Goal: Information Seeking & Learning: Check status

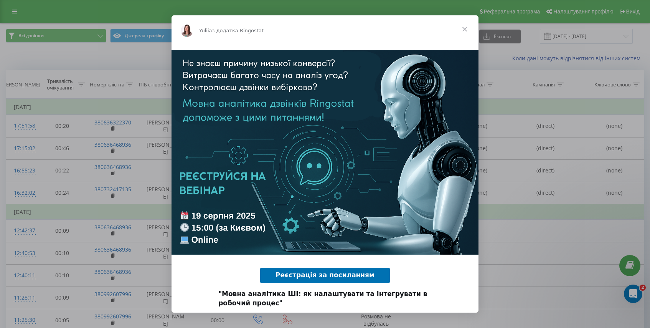
click at [465, 30] on span "Закрити" at bounding box center [465, 29] width 28 height 28
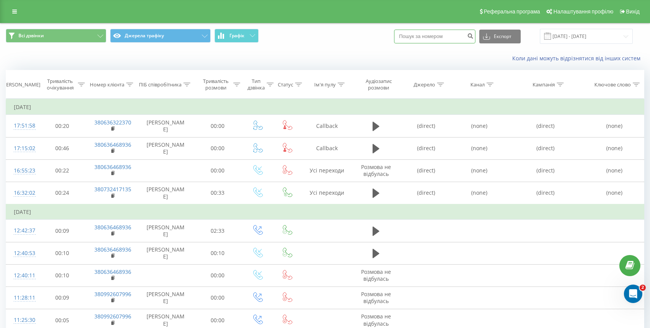
click at [435, 33] on input at bounding box center [434, 37] width 81 height 14
paste input "[PHONE_NUMBER]"
type input "[PHONE_NUMBER]"
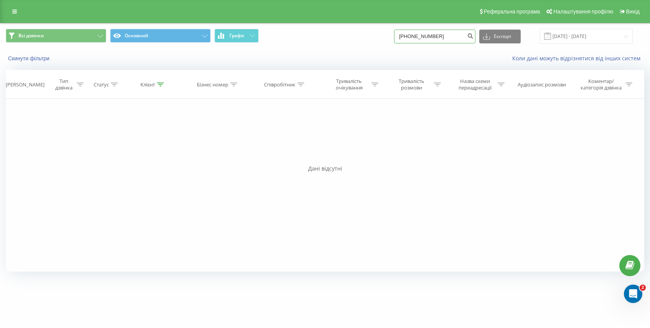
click at [457, 33] on input "[PHONE_NUMBER]" at bounding box center [434, 37] width 81 height 14
click at [427, 40] on input "[PHONE_NUMBER]" at bounding box center [434, 37] width 81 height 14
drag, startPoint x: 426, startPoint y: 35, endPoint x: 406, endPoint y: 40, distance: 20.7
click at [406, 40] on div "Всі дзвінки Основний Графік +380673748864 Експорт .csv .xls .xlsx 19.05.2025 - …" at bounding box center [325, 36] width 639 height 15
click at [429, 37] on input "[PHONE_NUMBER]" at bounding box center [434, 37] width 81 height 14
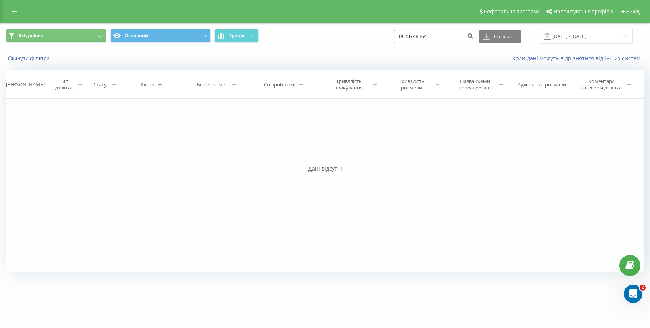
type input "0673748864"
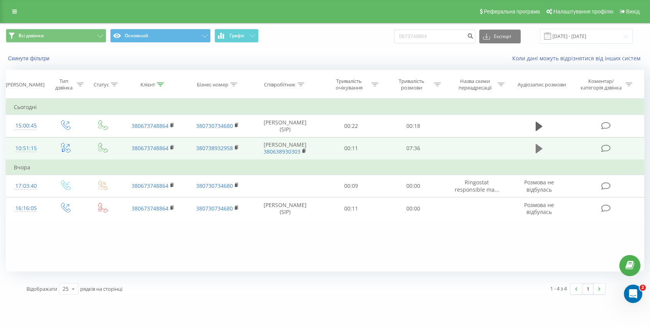
click at [538, 149] on icon at bounding box center [539, 148] width 7 height 9
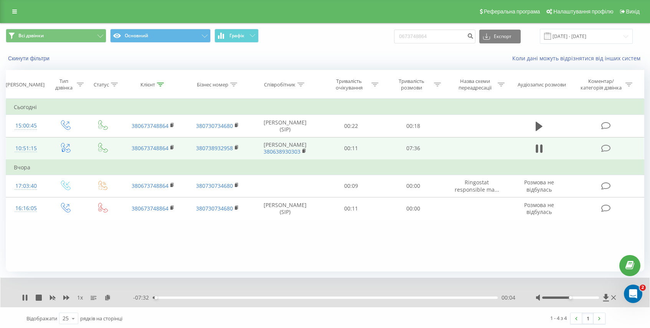
click at [584, 296] on div at bounding box center [577, 298] width 82 height 8
click at [584, 301] on div at bounding box center [577, 298] width 82 height 8
click at [584, 297] on div at bounding box center [571, 297] width 57 height 2
click at [591, 297] on div at bounding box center [571, 297] width 57 height 2
click at [12, 11] on icon at bounding box center [14, 11] width 5 height 5
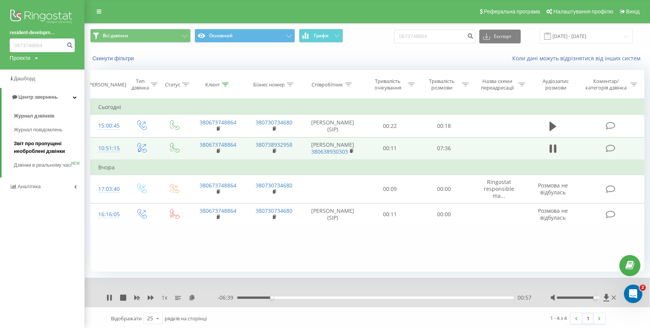
click at [48, 151] on span "Звіт про пропущені необроблені дзвінки" at bounding box center [47, 147] width 67 height 15
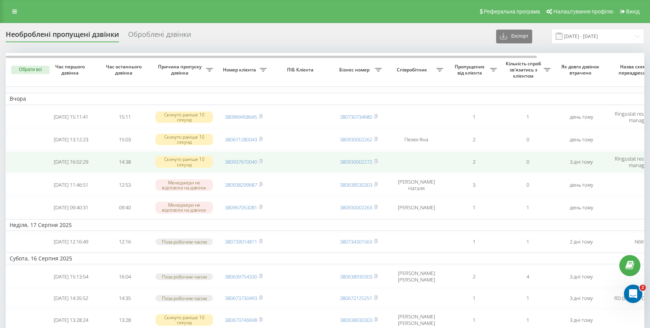
scroll to position [0, 1]
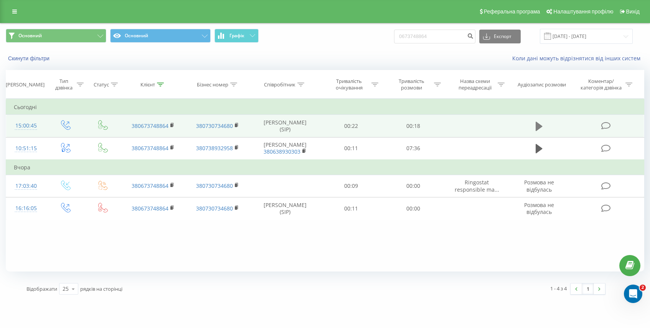
click at [541, 125] on icon at bounding box center [539, 126] width 7 height 9
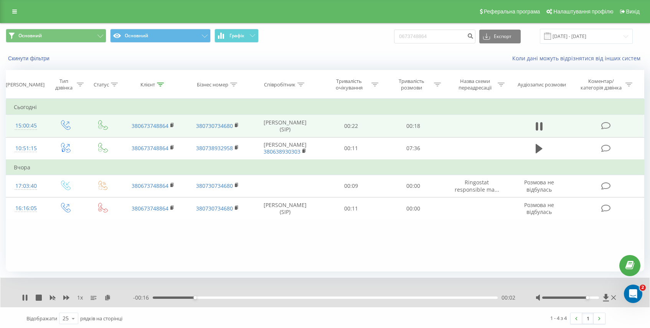
click at [585, 297] on div at bounding box center [571, 297] width 57 height 2
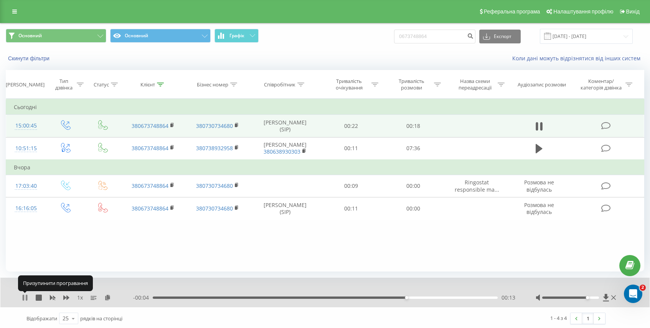
click at [25, 298] on icon at bounding box center [25, 298] width 6 height 6
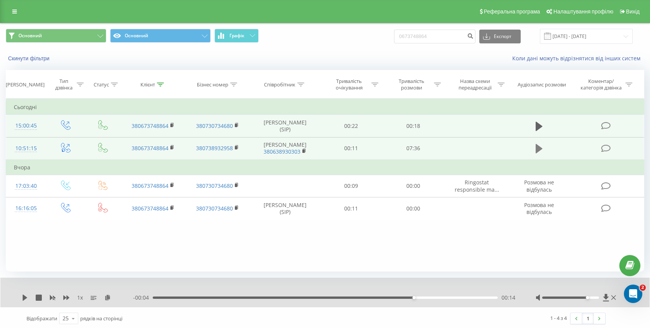
click at [541, 145] on icon at bounding box center [539, 148] width 7 height 11
click at [358, 297] on div "00:02" at bounding box center [325, 297] width 345 height 2
click at [322, 296] on div "- 02:55 04:41 04:41" at bounding box center [325, 298] width 384 height 8
click at [314, 297] on div "04:42" at bounding box center [325, 297] width 345 height 2
click at [297, 298] on div "03:35" at bounding box center [325, 297] width 345 height 2
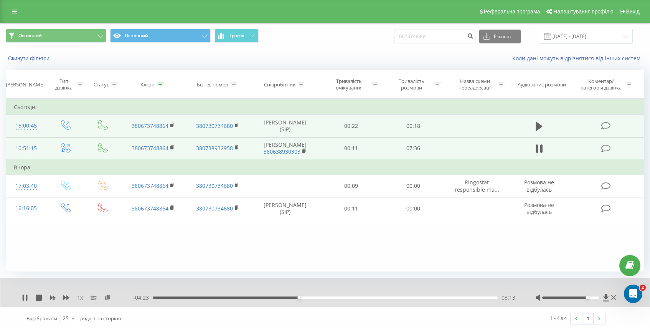
click at [269, 298] on div "03:13" at bounding box center [325, 297] width 345 height 2
click at [243, 297] on div "01:59" at bounding box center [325, 297] width 345 height 2
click at [221, 297] on div "01:30" at bounding box center [325, 297] width 345 height 2
drag, startPoint x: 588, startPoint y: 298, endPoint x: 594, endPoint y: 299, distance: 6.3
click at [594, 299] on div at bounding box center [577, 298] width 82 height 8
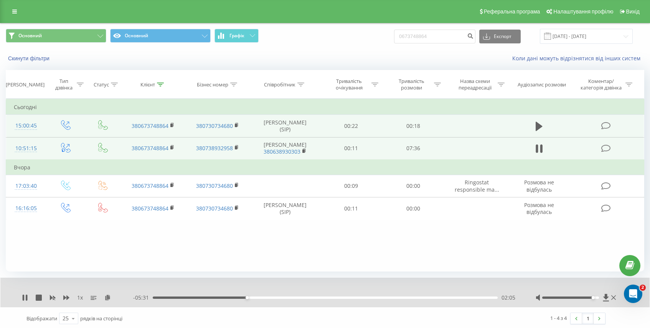
click at [594, 298] on div "Accessibility label" at bounding box center [593, 297] width 3 height 3
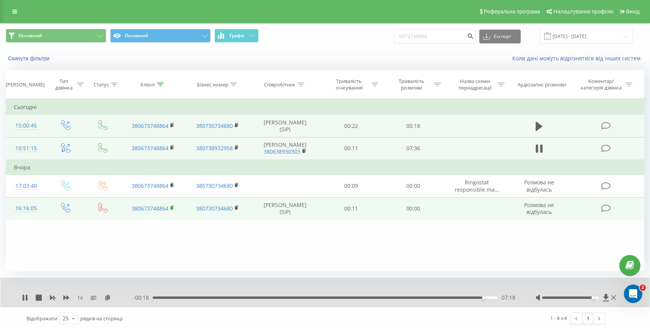
click at [172, 208] on rect at bounding box center [171, 207] width 2 height 3
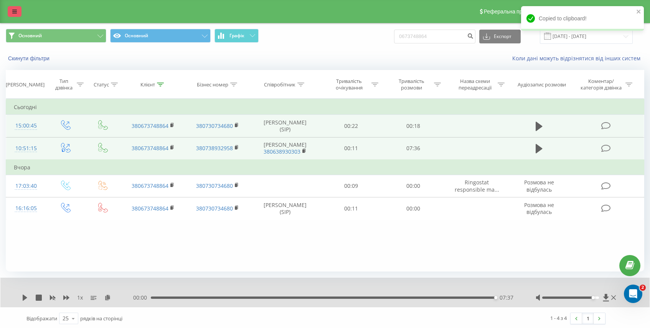
click at [15, 10] on icon at bounding box center [14, 11] width 5 height 5
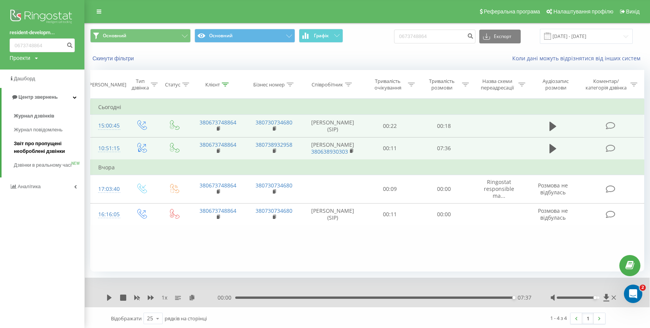
click at [56, 150] on span "Звіт про пропущені необроблені дзвінки" at bounding box center [47, 147] width 67 height 15
click at [60, 152] on span "Звіт про пропущені необроблені дзвінки" at bounding box center [47, 147] width 67 height 15
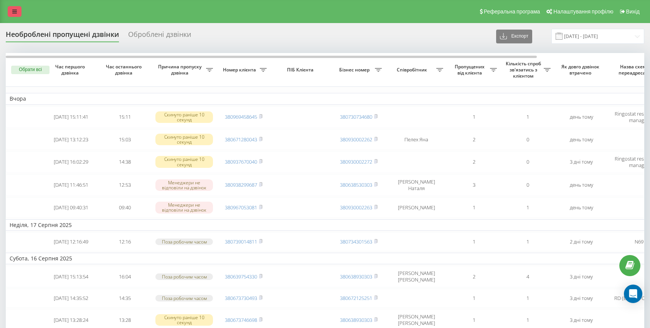
click at [15, 13] on icon at bounding box center [14, 11] width 5 height 5
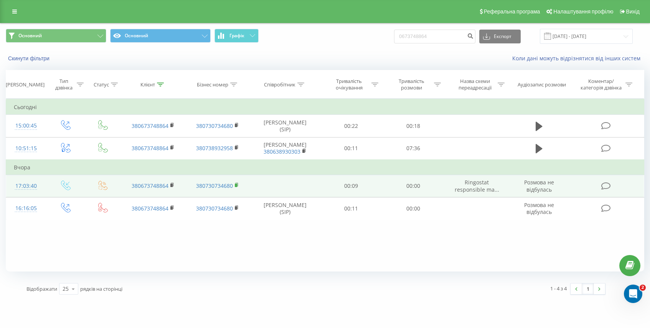
click at [238, 185] on icon at bounding box center [237, 184] width 4 height 5
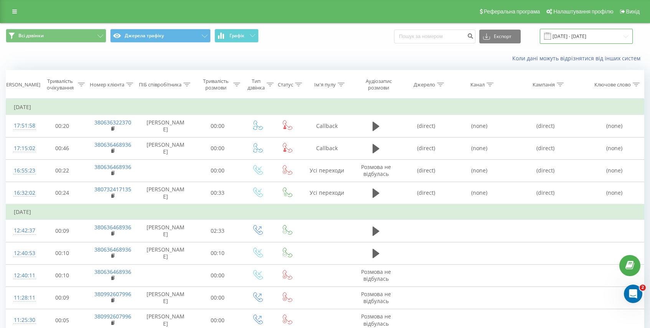
click at [601, 38] on input "26.04.2023 - 26.05.2023" at bounding box center [586, 36] width 93 height 15
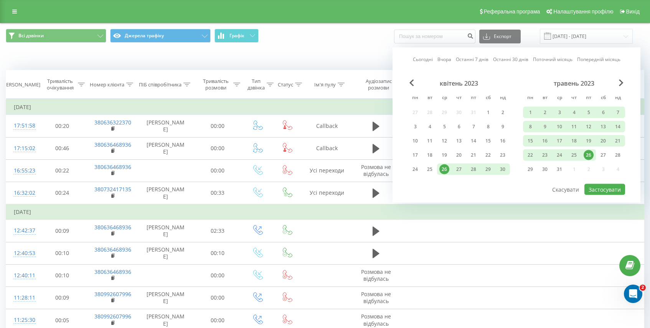
click at [622, 86] on div "травень 2023" at bounding box center [574, 83] width 102 height 8
click at [622, 82] on span "Next Month" at bounding box center [621, 82] width 5 height 7
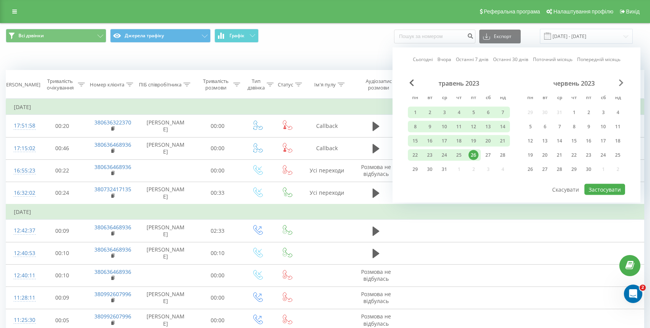
click at [622, 82] on span "Next Month" at bounding box center [621, 82] width 5 height 7
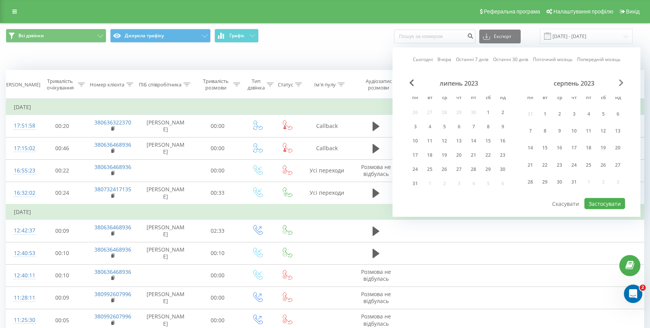
click at [622, 82] on span "Next Month" at bounding box center [621, 82] width 5 height 7
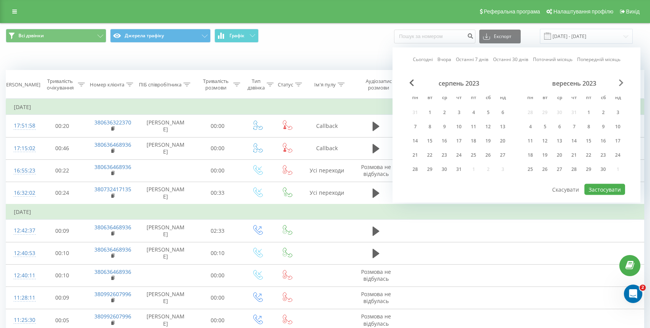
click at [622, 82] on span "Next Month" at bounding box center [621, 82] width 5 height 7
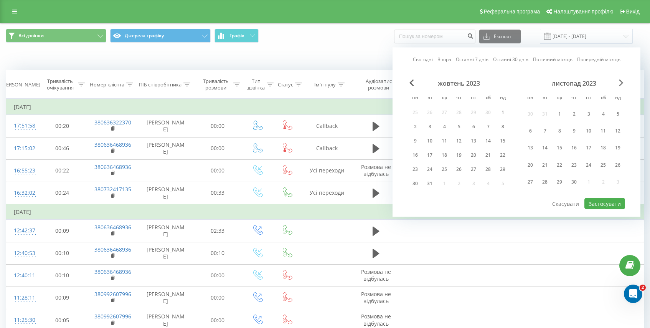
click at [622, 82] on span "Next Month" at bounding box center [621, 82] width 5 height 7
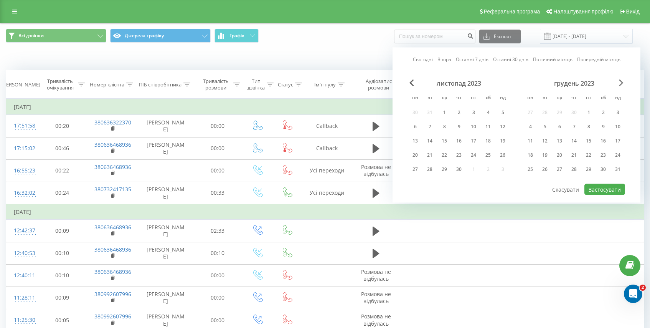
click at [622, 82] on span "Next Month" at bounding box center [621, 82] width 5 height 7
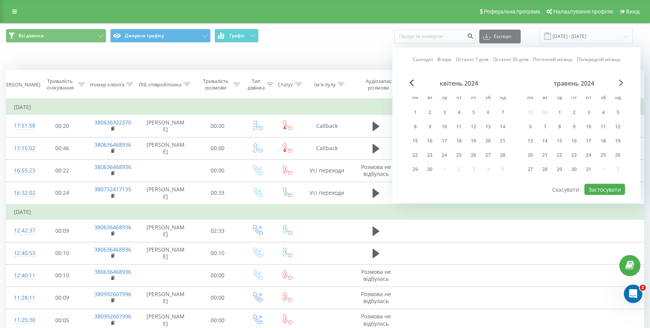
click at [622, 82] on span "Next Month" at bounding box center [621, 82] width 5 height 7
click at [8, 13] on link at bounding box center [15, 11] width 14 height 11
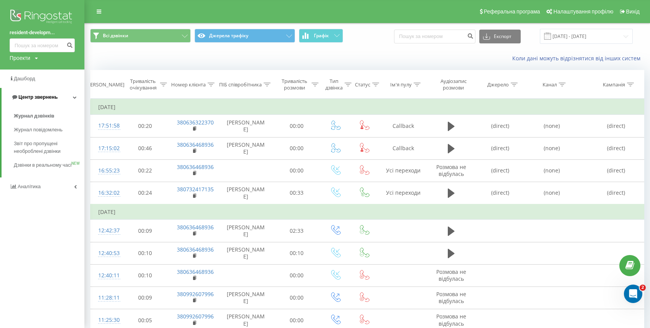
click at [61, 101] on link "Центр звернень" at bounding box center [43, 97] width 83 height 18
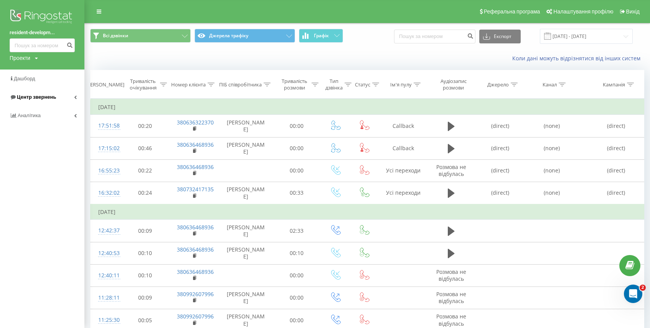
click at [79, 94] on link "Центр звернень" at bounding box center [42, 97] width 84 height 18
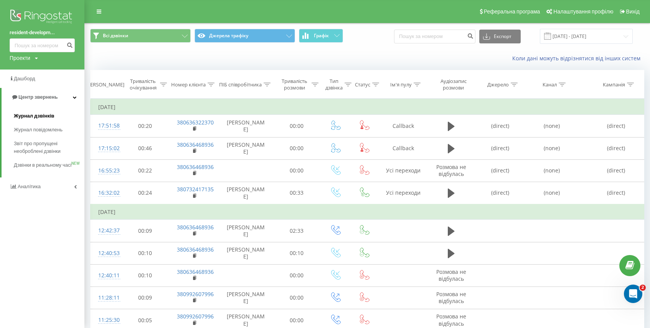
click at [51, 118] on span "Журнал дзвінків" at bounding box center [34, 116] width 41 height 8
click at [37, 118] on span "Журнал дзвінків" at bounding box center [34, 116] width 41 height 8
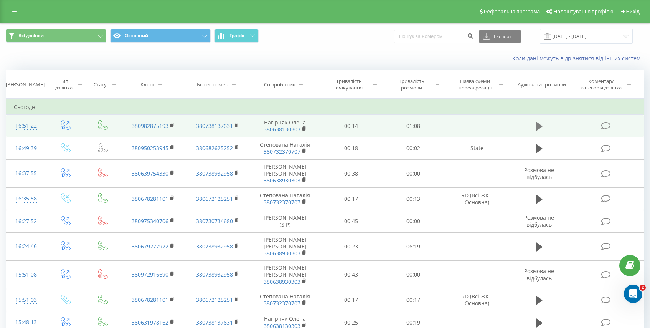
click at [544, 124] on button at bounding box center [540, 127] width 12 height 12
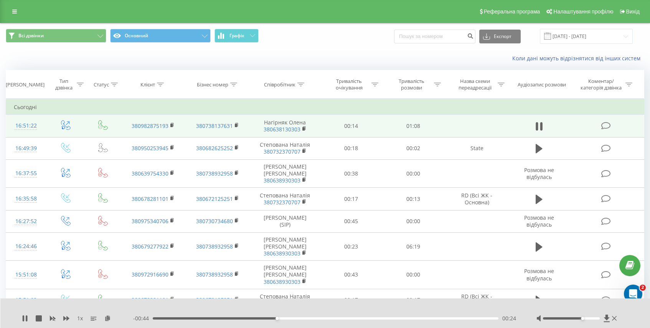
click at [583, 318] on div at bounding box center [571, 318] width 57 height 2
click at [589, 319] on div at bounding box center [571, 318] width 57 height 2
click at [594, 319] on div at bounding box center [578, 318] width 82 height 8
click at [594, 318] on div at bounding box center [571, 318] width 57 height 2
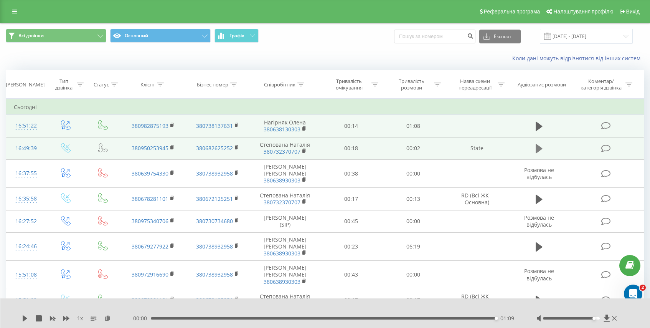
click at [540, 150] on icon at bounding box center [539, 148] width 7 height 9
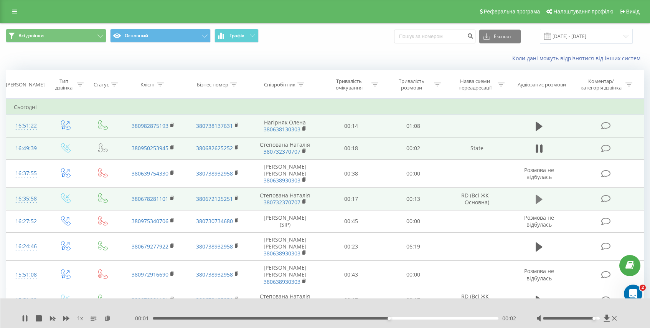
click at [540, 195] on icon at bounding box center [539, 199] width 7 height 9
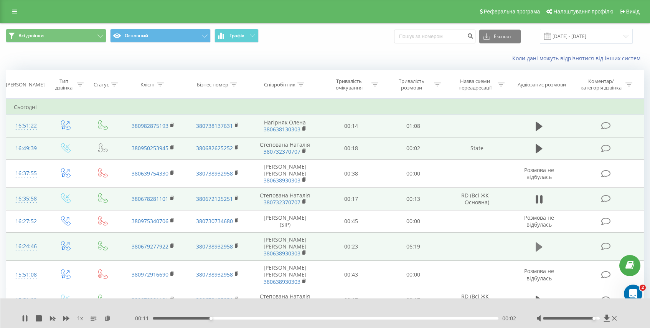
click at [538, 242] on icon at bounding box center [539, 246] width 7 height 9
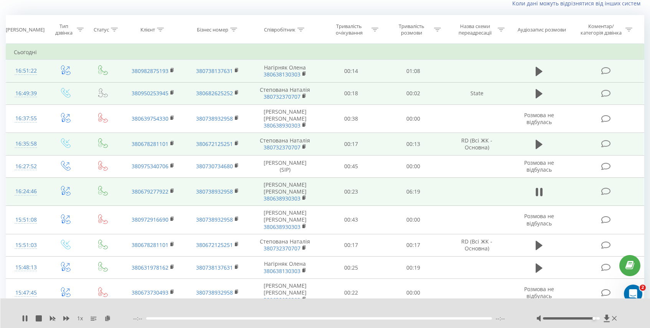
scroll to position [56, 0]
click at [26, 317] on icon at bounding box center [27, 318] width 2 height 6
click at [25, 316] on icon at bounding box center [25, 318] width 6 height 6
click at [211, 318] on div "00:34" at bounding box center [326, 318] width 346 height 2
click at [252, 318] on div "01:49" at bounding box center [326, 318] width 346 height 2
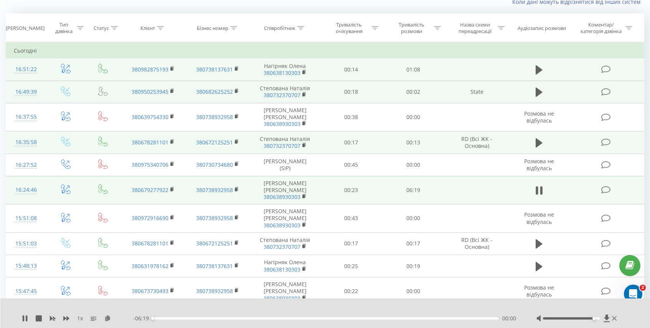
drag, startPoint x: 596, startPoint y: 318, endPoint x: 602, endPoint y: 318, distance: 6.9
click at [602, 318] on div at bounding box center [578, 318] width 82 height 8
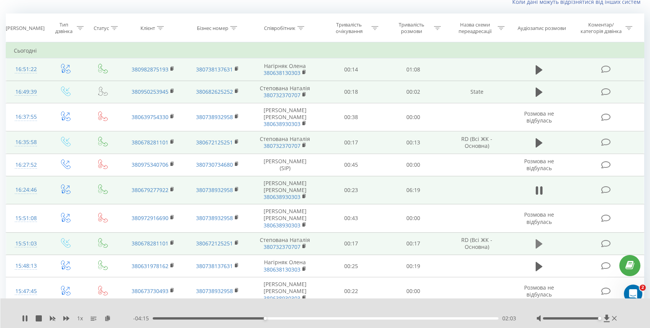
click at [540, 239] on icon at bounding box center [539, 243] width 7 height 9
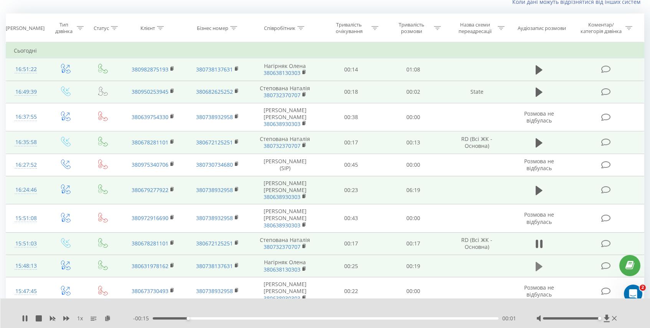
click at [541, 261] on icon at bounding box center [539, 266] width 7 height 11
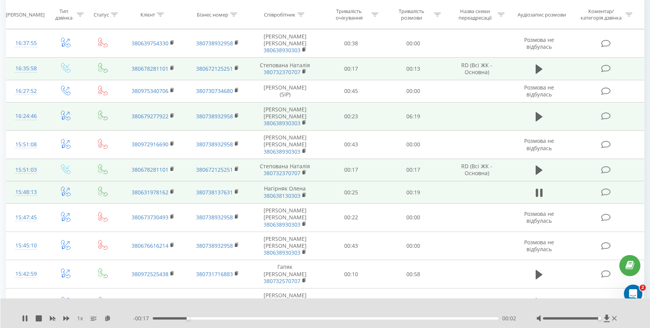
scroll to position [124, 0]
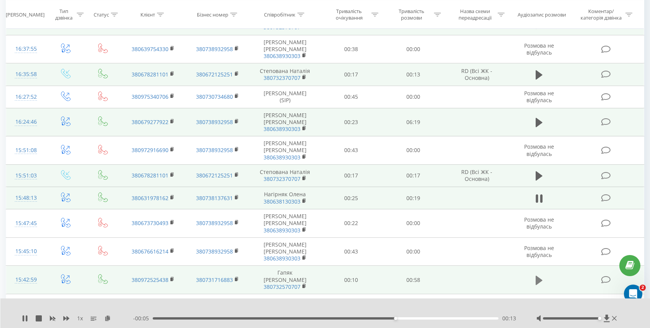
click at [541, 275] on icon at bounding box center [539, 279] width 7 height 9
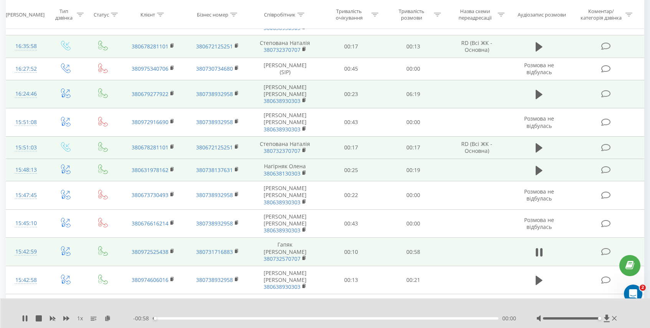
scroll to position [191, 0]
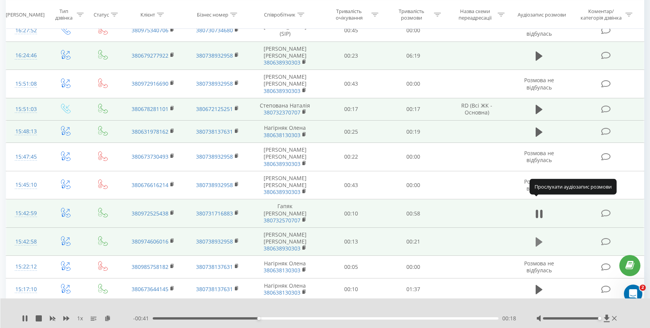
click at [540, 237] on icon at bounding box center [539, 241] width 7 height 9
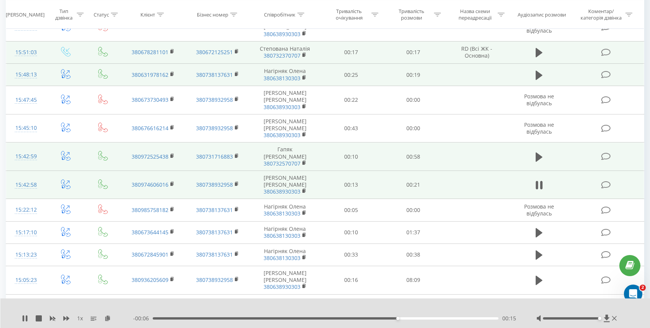
scroll to position [352, 0]
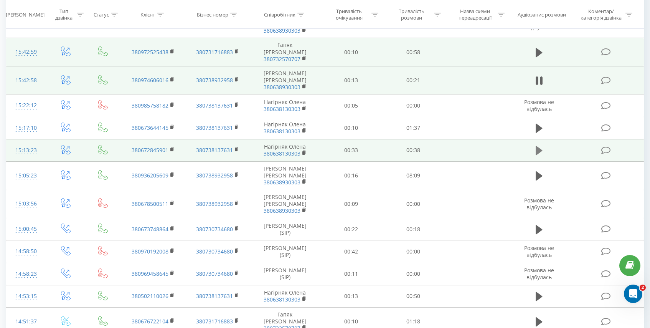
click at [538, 146] on icon at bounding box center [539, 150] width 7 height 9
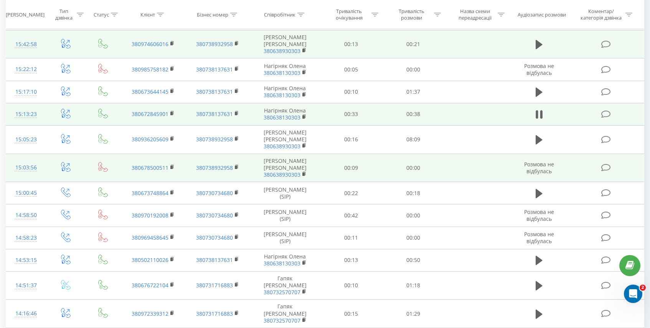
scroll to position [384, 0]
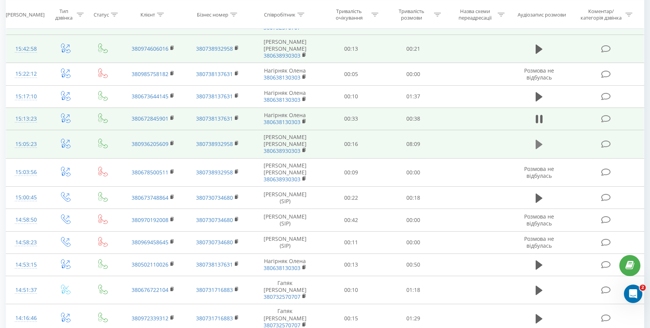
click at [539, 140] on icon at bounding box center [539, 144] width 7 height 9
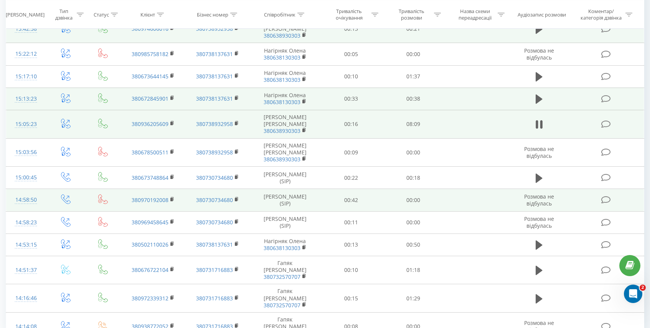
scroll to position [404, 0]
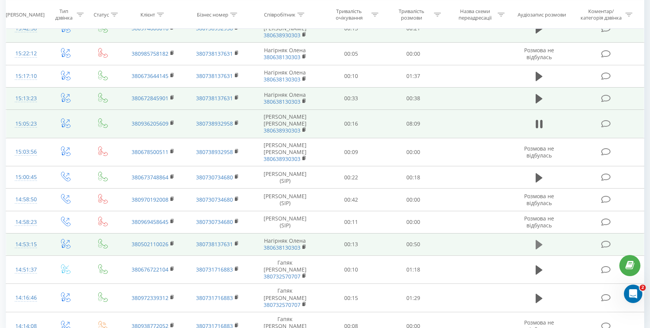
click at [539, 240] on icon at bounding box center [539, 244] width 7 height 9
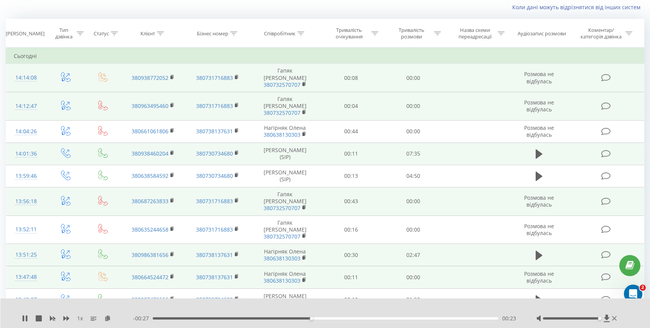
scroll to position [51, 0]
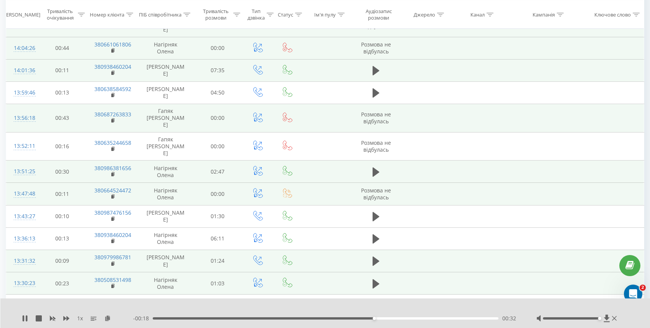
scroll to position [151, 0]
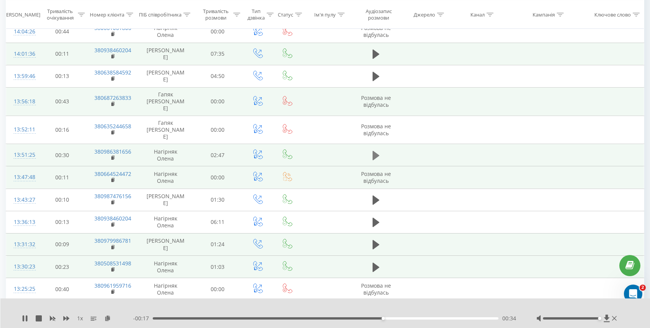
click at [376, 151] on icon at bounding box center [376, 155] width 7 height 9
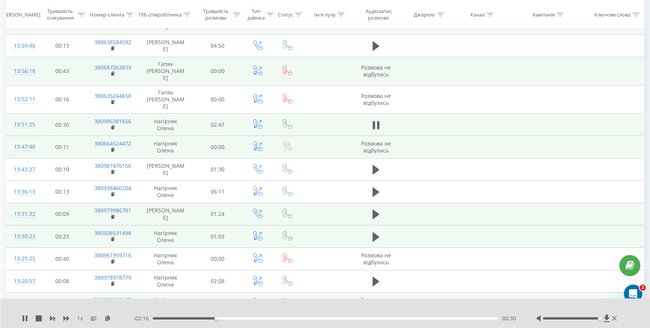
scroll to position [182, 0]
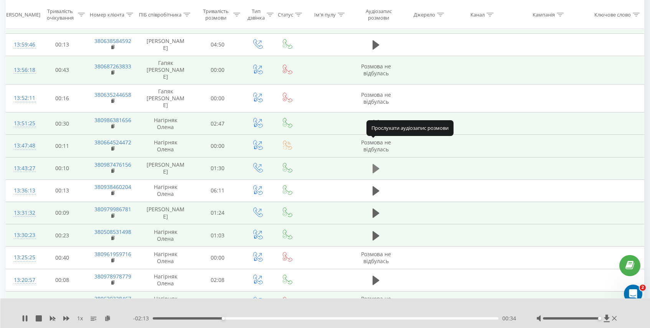
click at [376, 164] on icon at bounding box center [376, 168] width 7 height 9
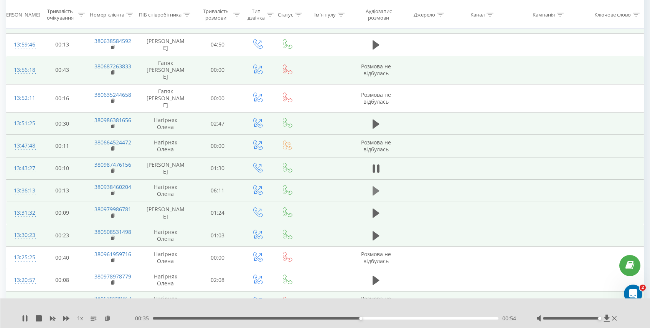
click at [377, 186] on icon at bounding box center [376, 190] width 7 height 9
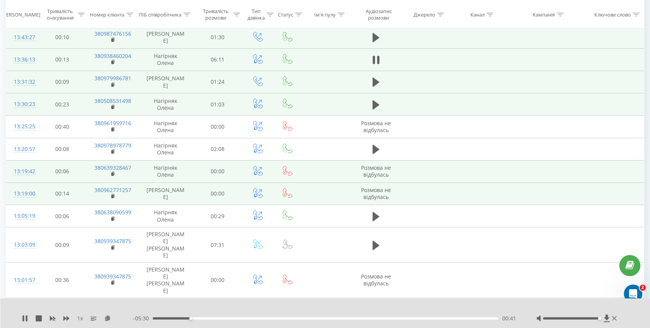
scroll to position [314, 0]
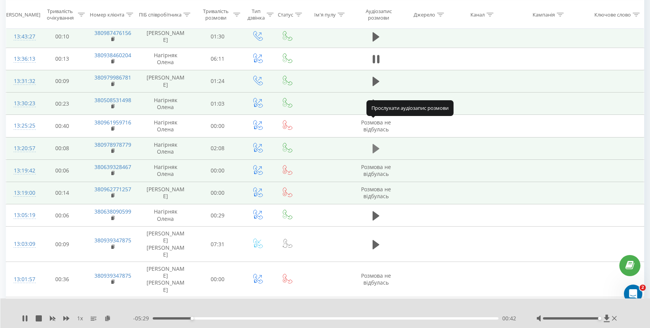
click at [377, 144] on icon at bounding box center [376, 148] width 7 height 9
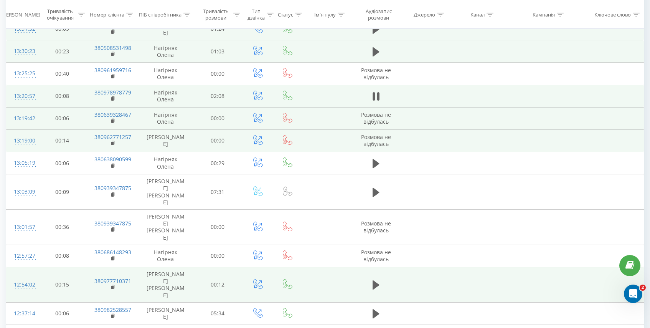
scroll to position [367, 0]
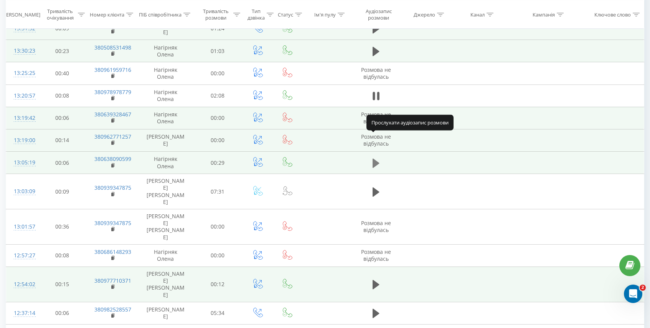
click at [374, 158] on icon at bounding box center [376, 162] width 7 height 9
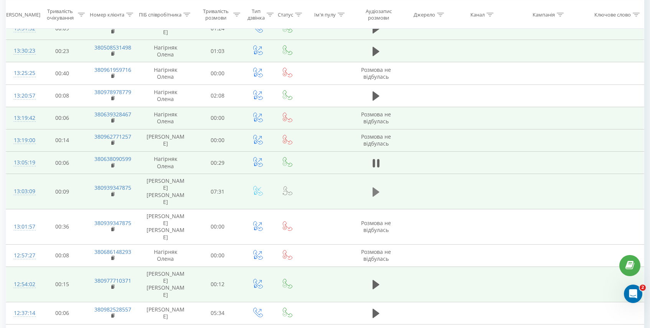
click at [377, 187] on icon at bounding box center [376, 191] width 7 height 9
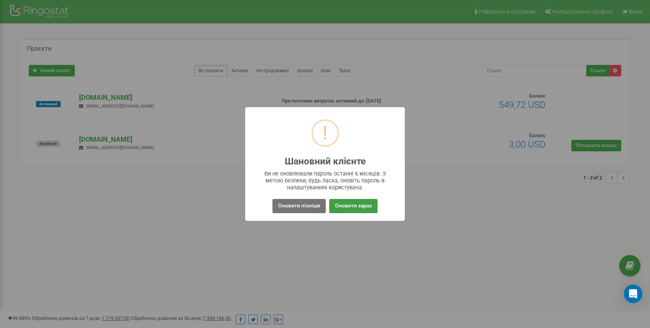
click at [358, 204] on button "Оновити зараз" at bounding box center [353, 206] width 48 height 14
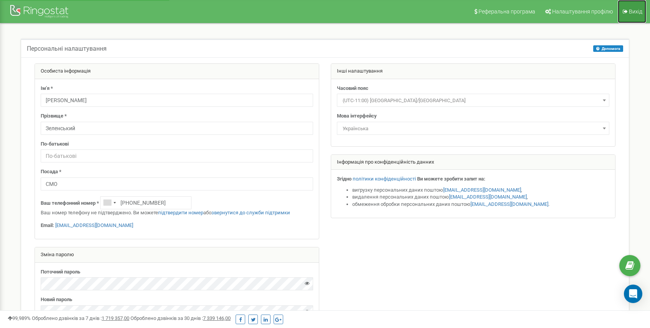
click at [637, 12] on span "Вихід" at bounding box center [635, 11] width 13 height 6
